Goal: Information Seeking & Learning: Check status

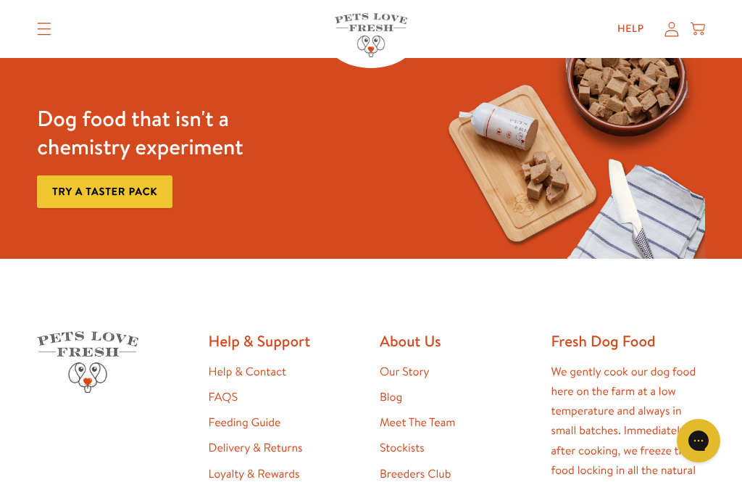
scroll to position [2415, 0]
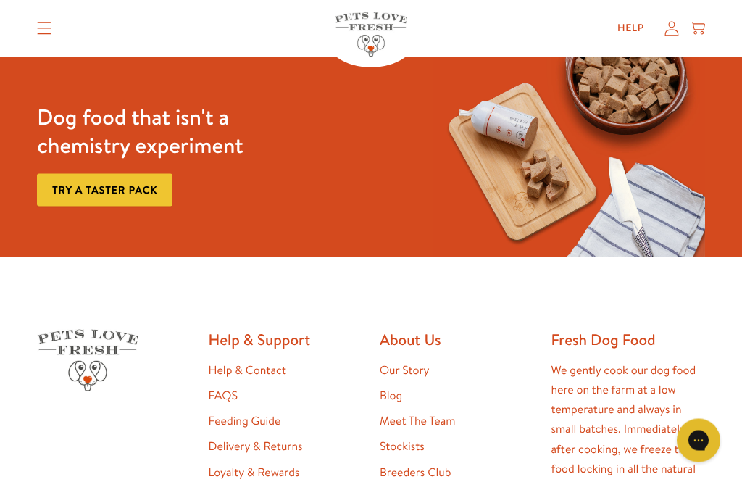
click at [624, 410] on p "We gently cook our dog food here on the farm at a low temperature and always in…" at bounding box center [627, 430] width 154 height 138
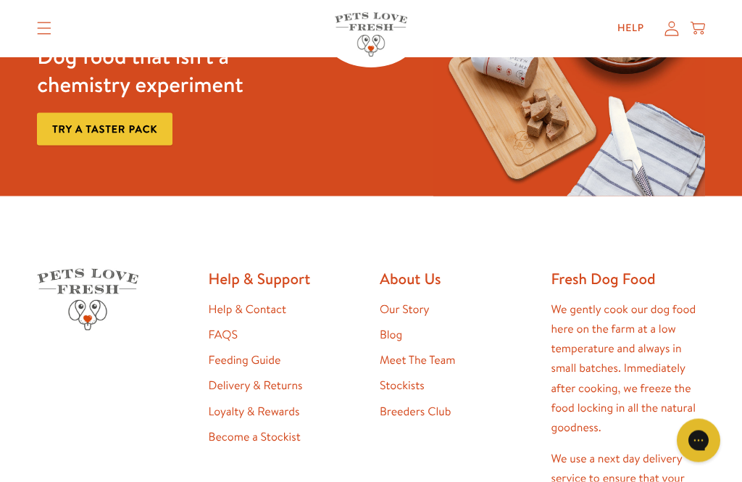
scroll to position [2478, 0]
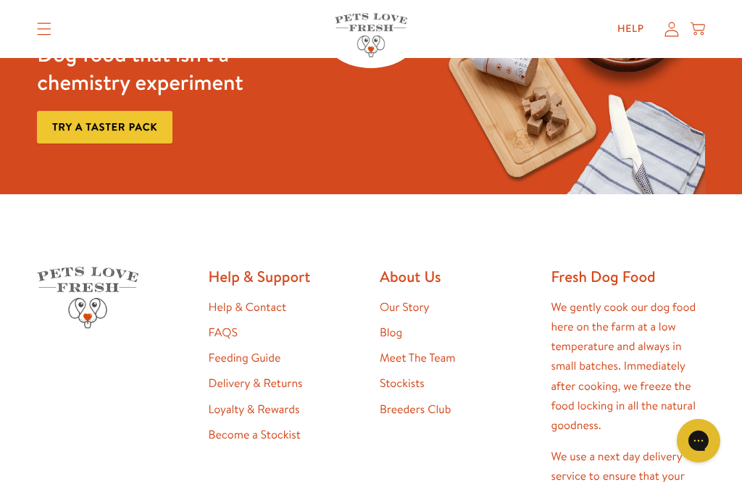
click at [257, 350] on link "Feeding Guide" at bounding box center [245, 358] width 72 height 16
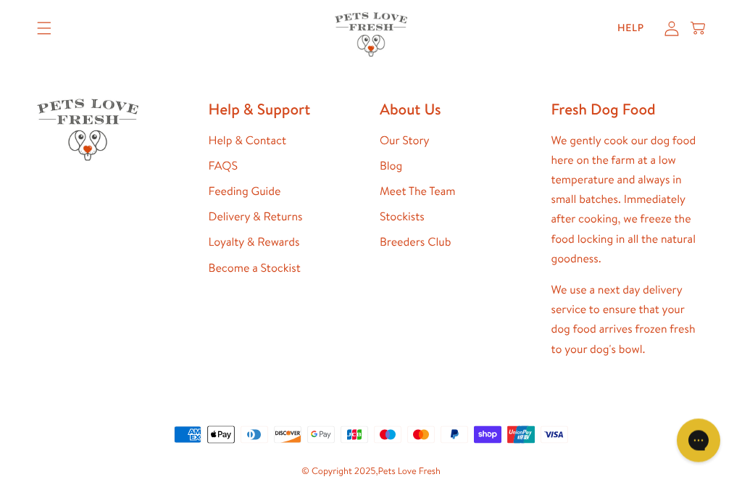
scroll to position [1256, 0]
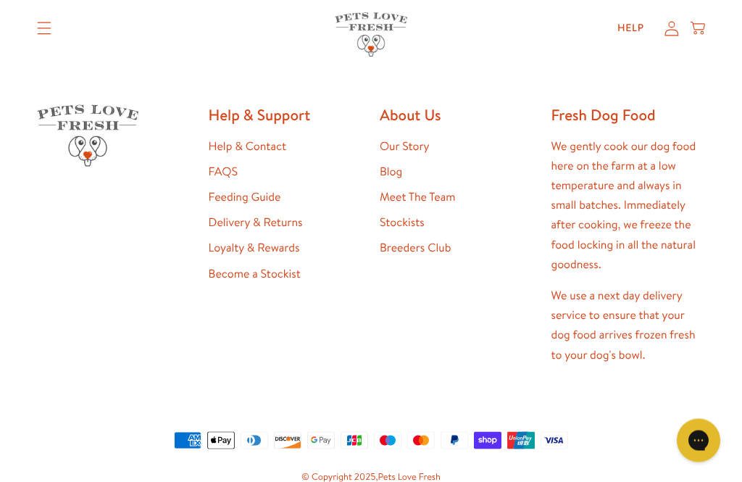
click at [225, 168] on link "FAQS" at bounding box center [223, 172] width 29 height 16
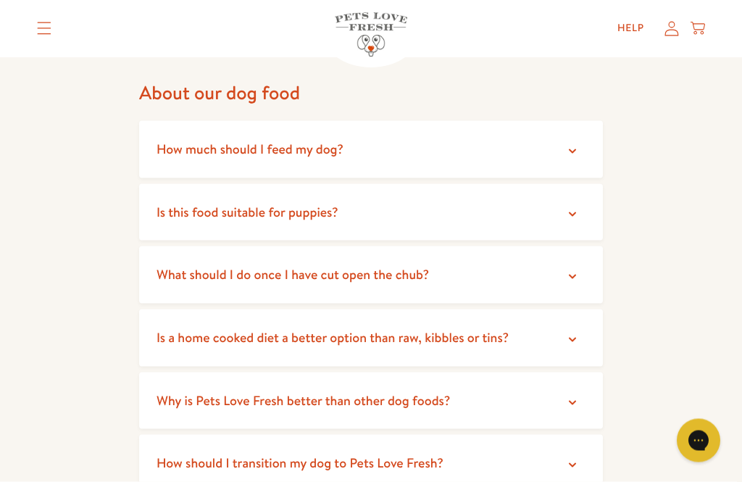
scroll to position [135, 0]
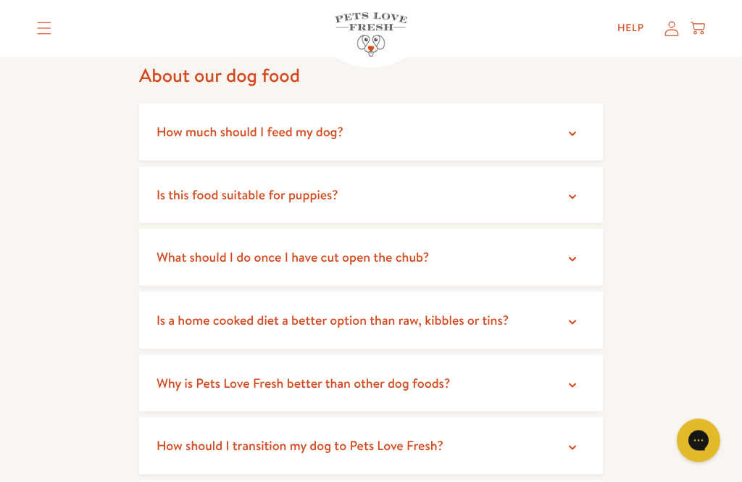
click at [561, 252] on summary "What should I do once I have cut open the chub?" at bounding box center [371, 257] width 464 height 57
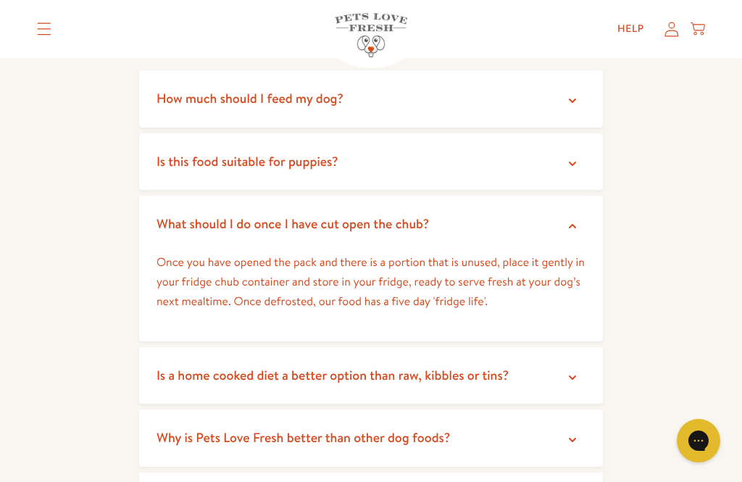
scroll to position [172, 0]
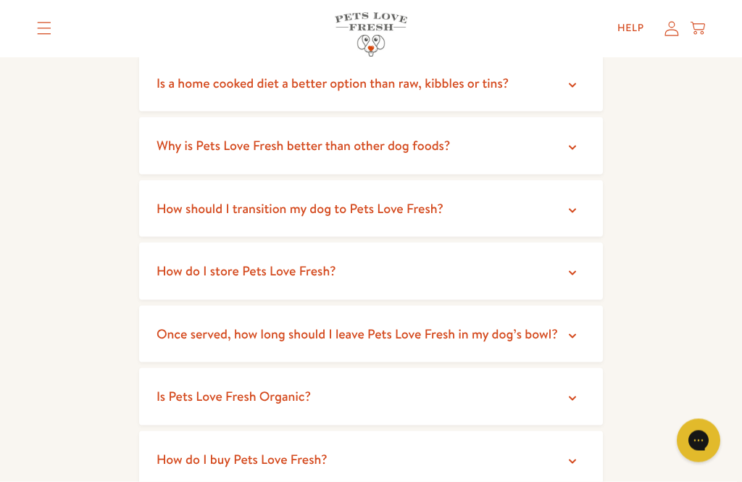
click at [561, 267] on summary "How do I store Pets Love Fresh?" at bounding box center [371, 271] width 464 height 57
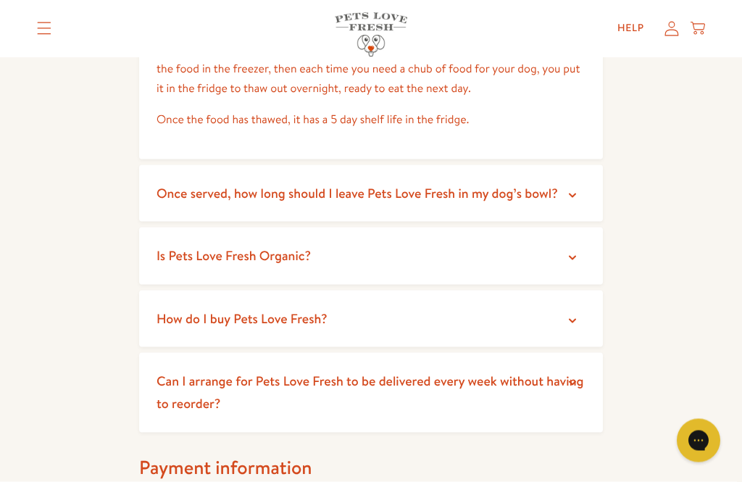
scroll to position [722, 0]
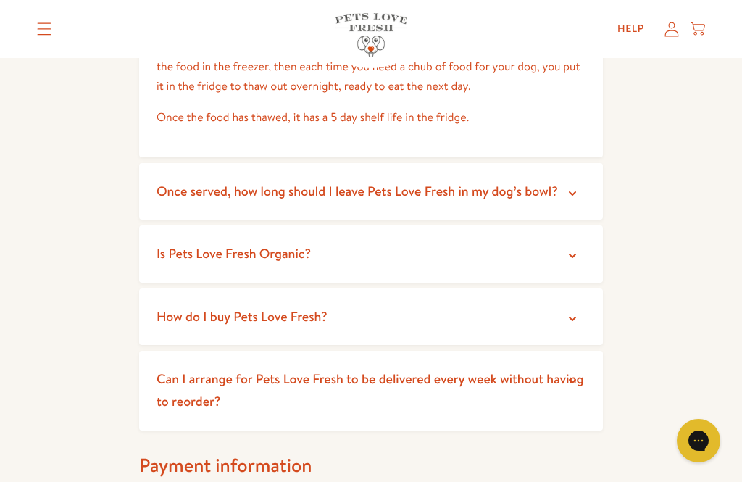
click at [566, 186] on icon at bounding box center [572, 193] width 14 height 14
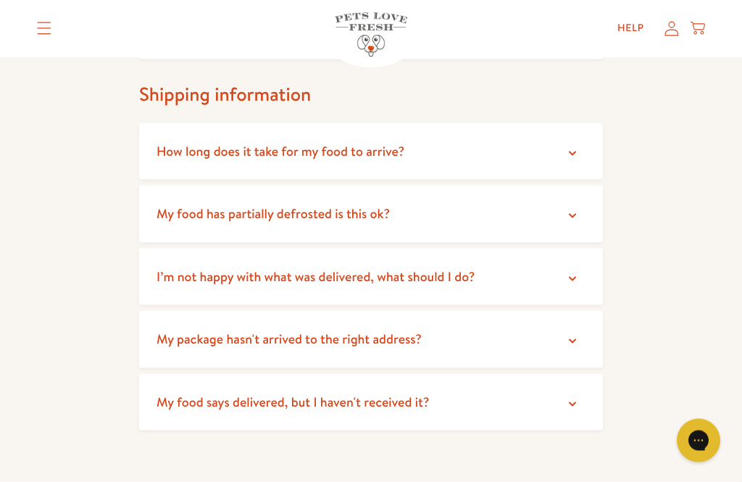
click at [571, 209] on icon at bounding box center [572, 216] width 14 height 14
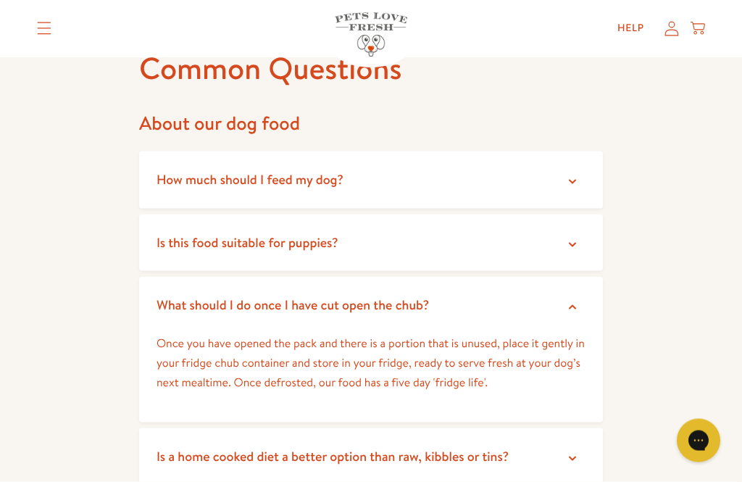
scroll to position [88, 0]
click at [579, 188] on summary "How much should I feed my dog?" at bounding box center [371, 179] width 464 height 57
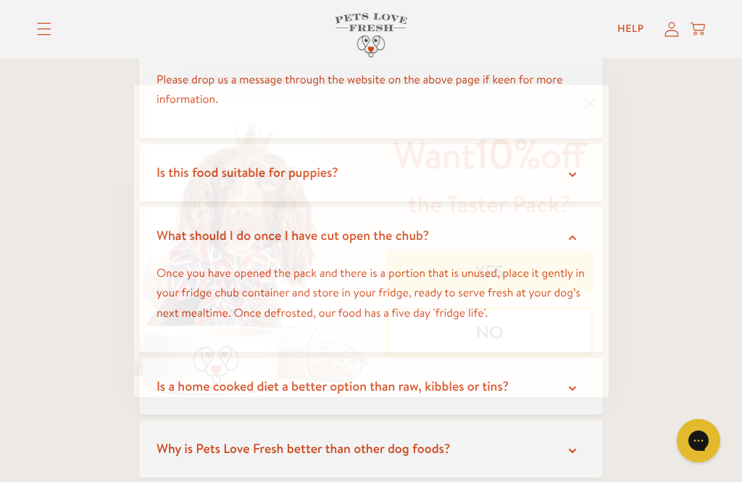
scroll to position [342, 0]
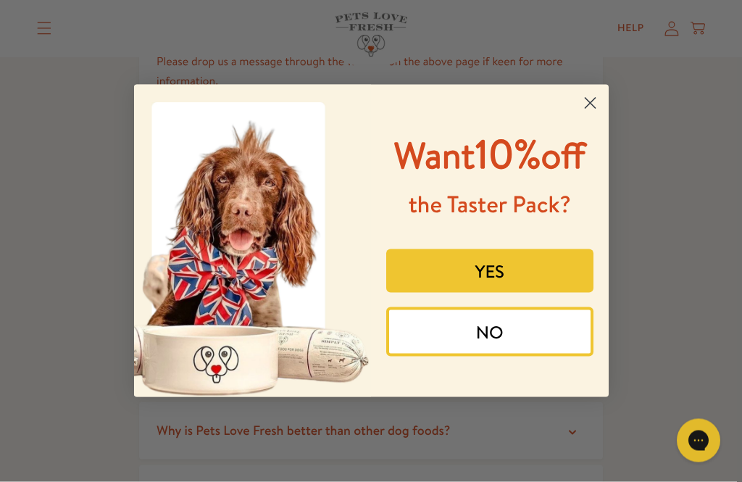
click at [590, 112] on circle "Close dialog" at bounding box center [589, 103] width 24 height 24
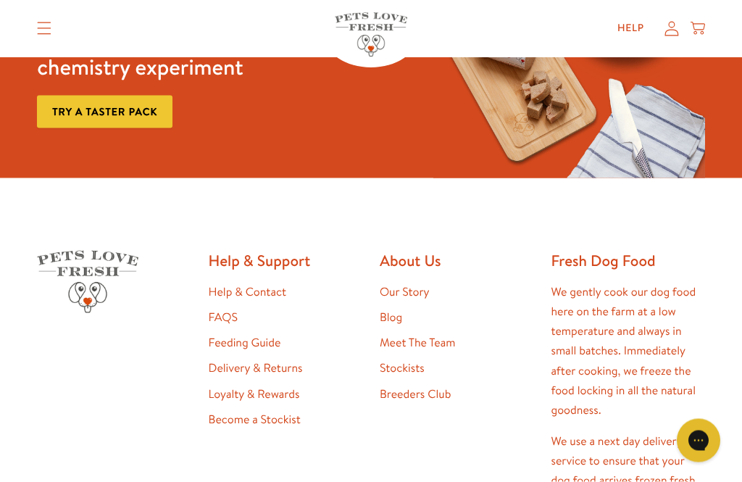
scroll to position [2459, 0]
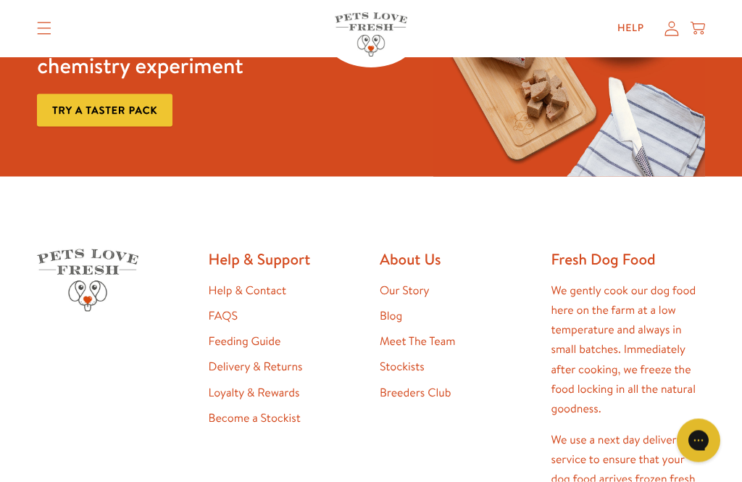
click at [272, 282] on link "Help & Contact" at bounding box center [247, 290] width 77 height 16
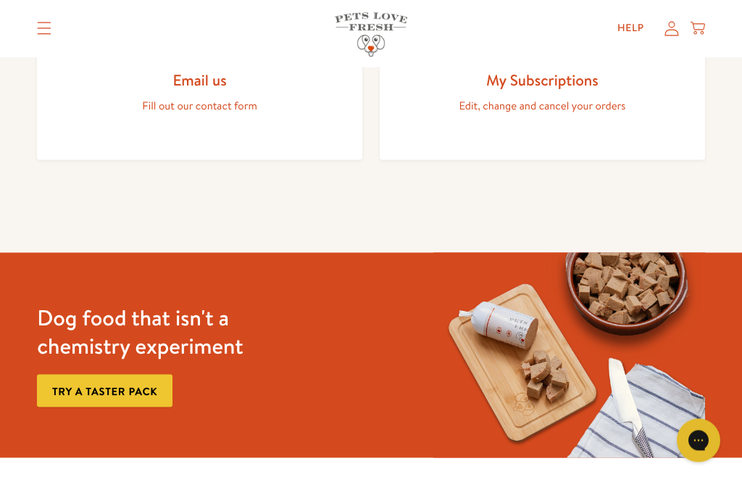
scroll to position [897, 0]
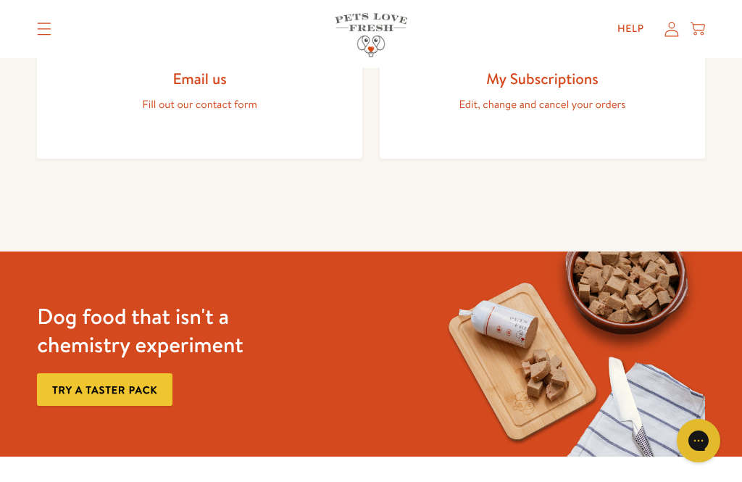
click at [633, 148] on link "My Subscriptions Edit, change and cancel your orders" at bounding box center [542, 75] width 325 height 165
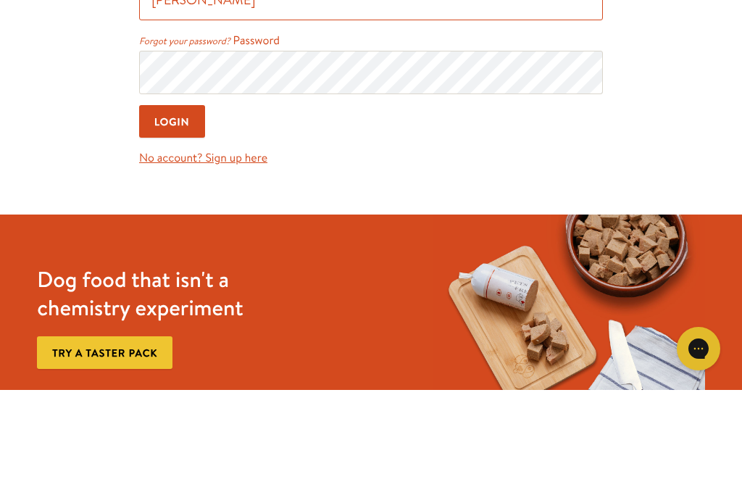
type input "[PERSON_NAME][EMAIL_ADDRESS][PERSON_NAME][DOMAIN_NAME]"
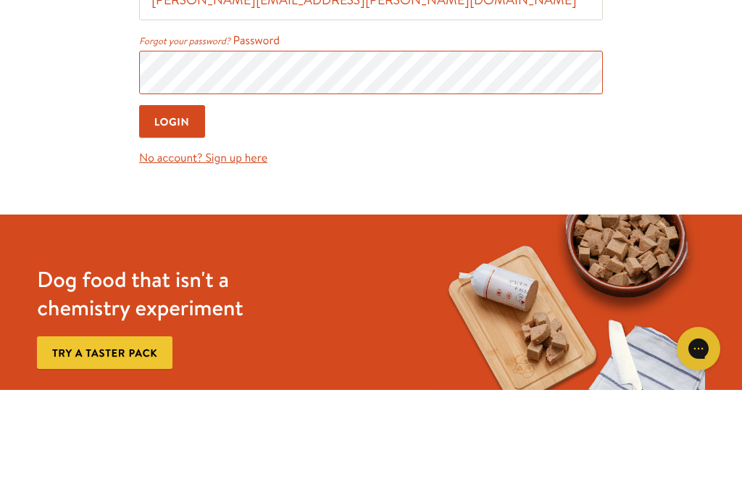
scroll to position [92, 0]
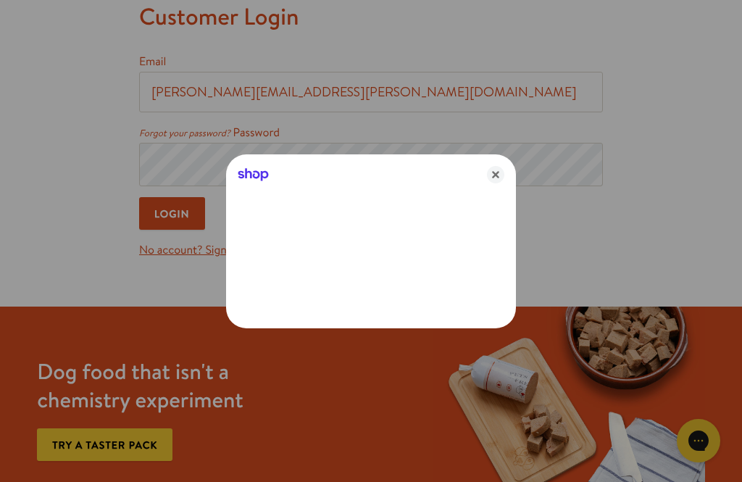
click at [404, 178] on div "Shop" at bounding box center [371, 171] width 290 height 35
